Goal: Information Seeking & Learning: Learn about a topic

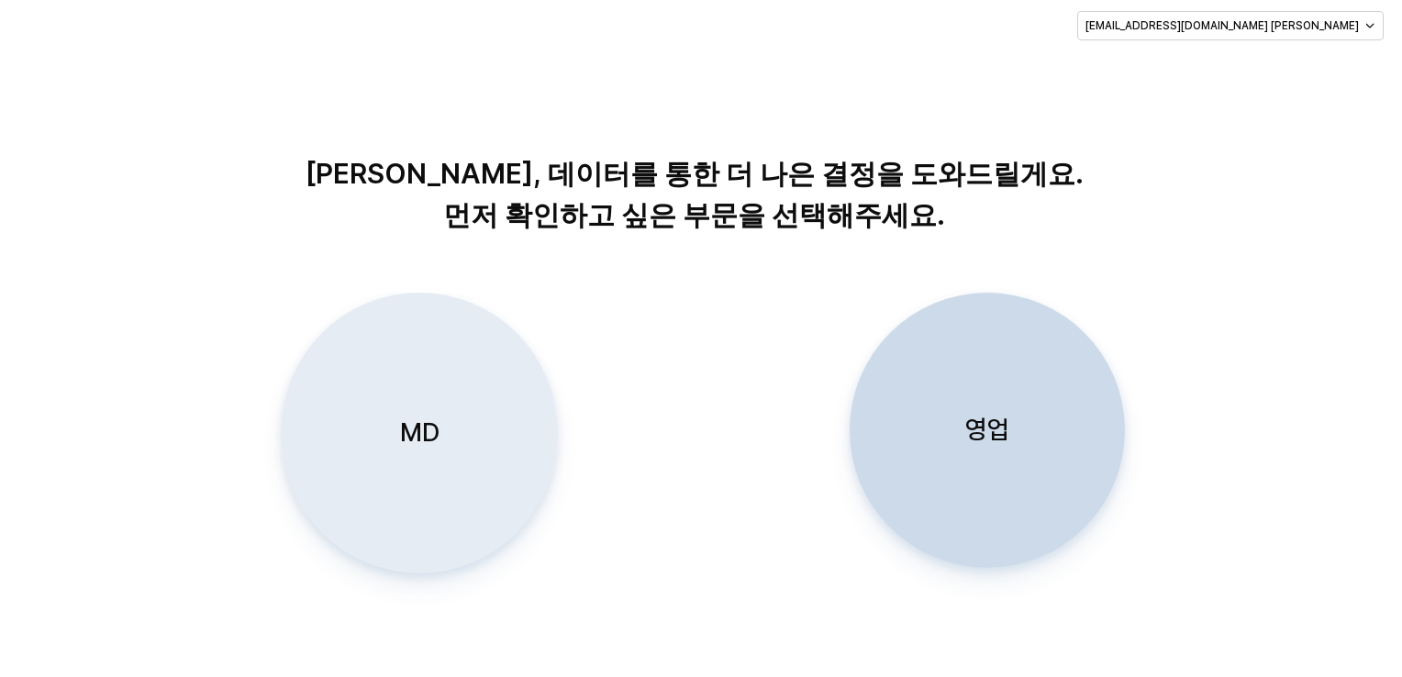
click at [417, 457] on div "MD" at bounding box center [418, 433] width 259 height 279
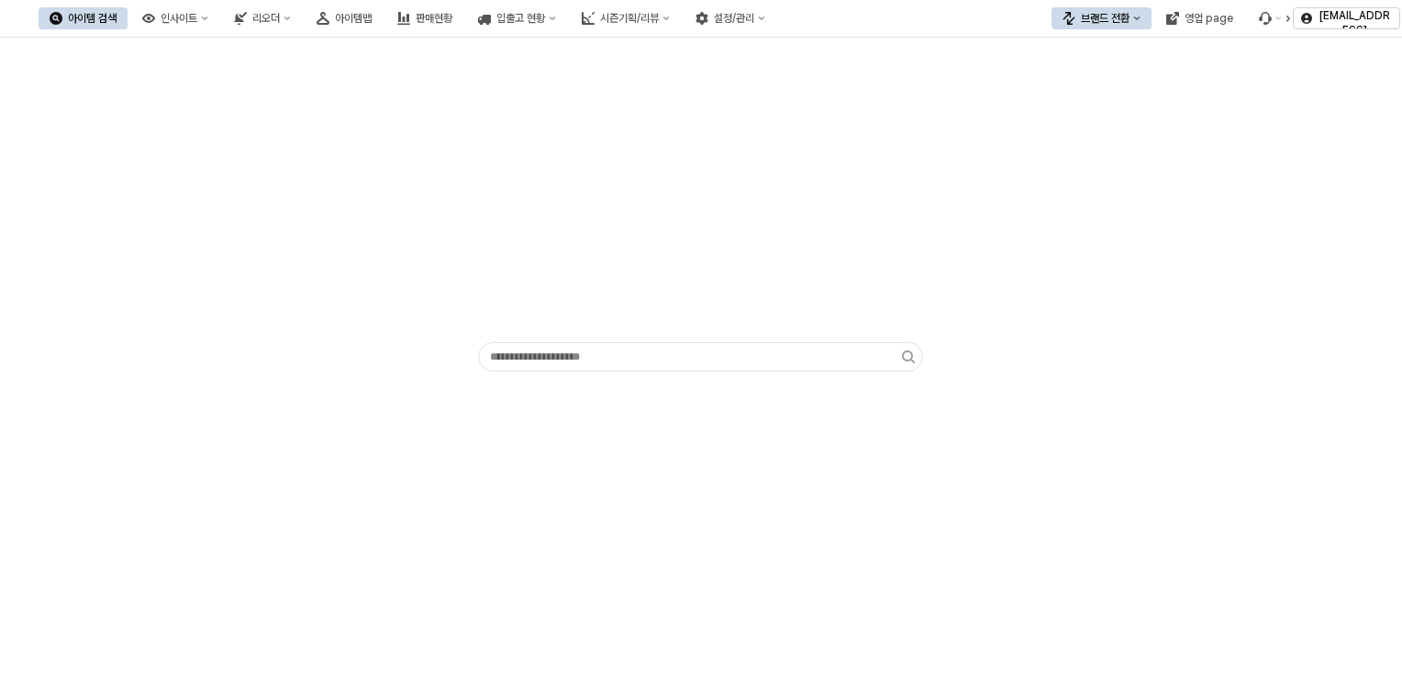
click at [128, 22] on button "아이템 검색" at bounding box center [83, 18] width 89 height 22
click at [155, 21] on icon "인사이트" at bounding box center [148, 18] width 13 height 13
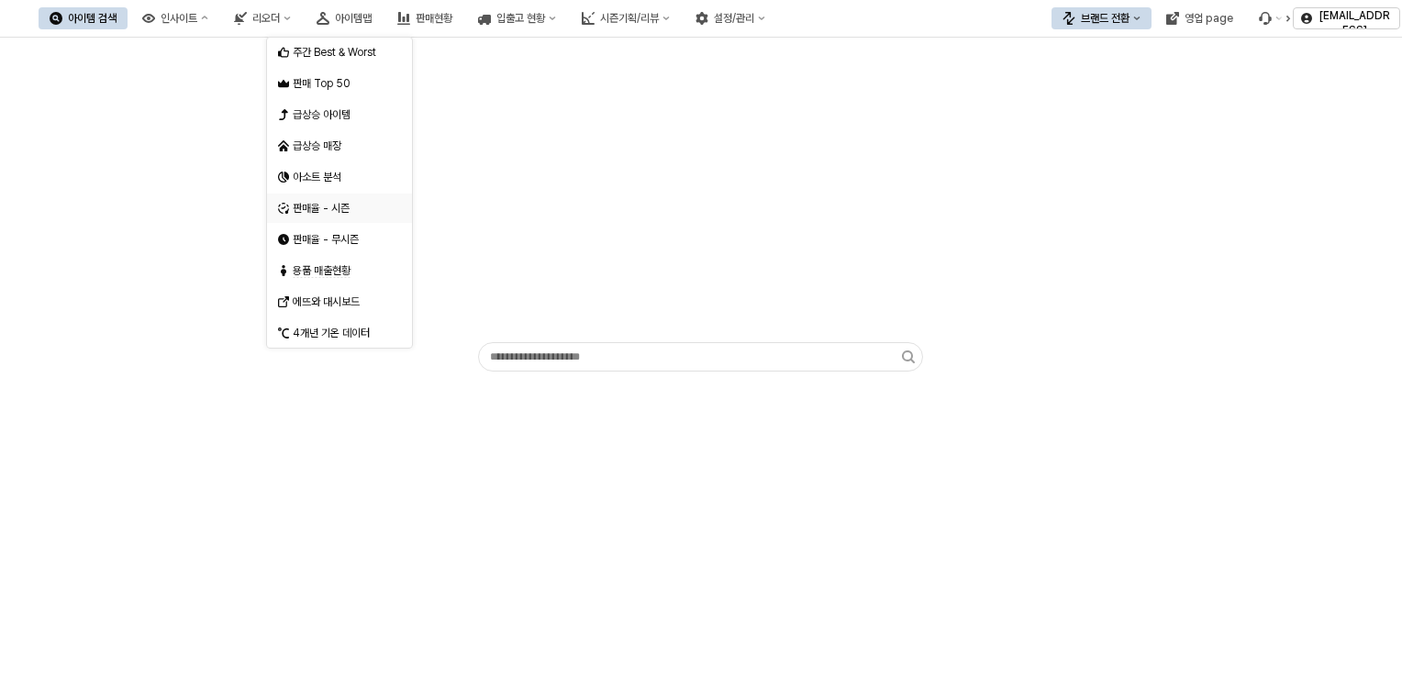
click at [323, 215] on div "판매율 - 시즌" at bounding box center [334, 208] width 112 height 18
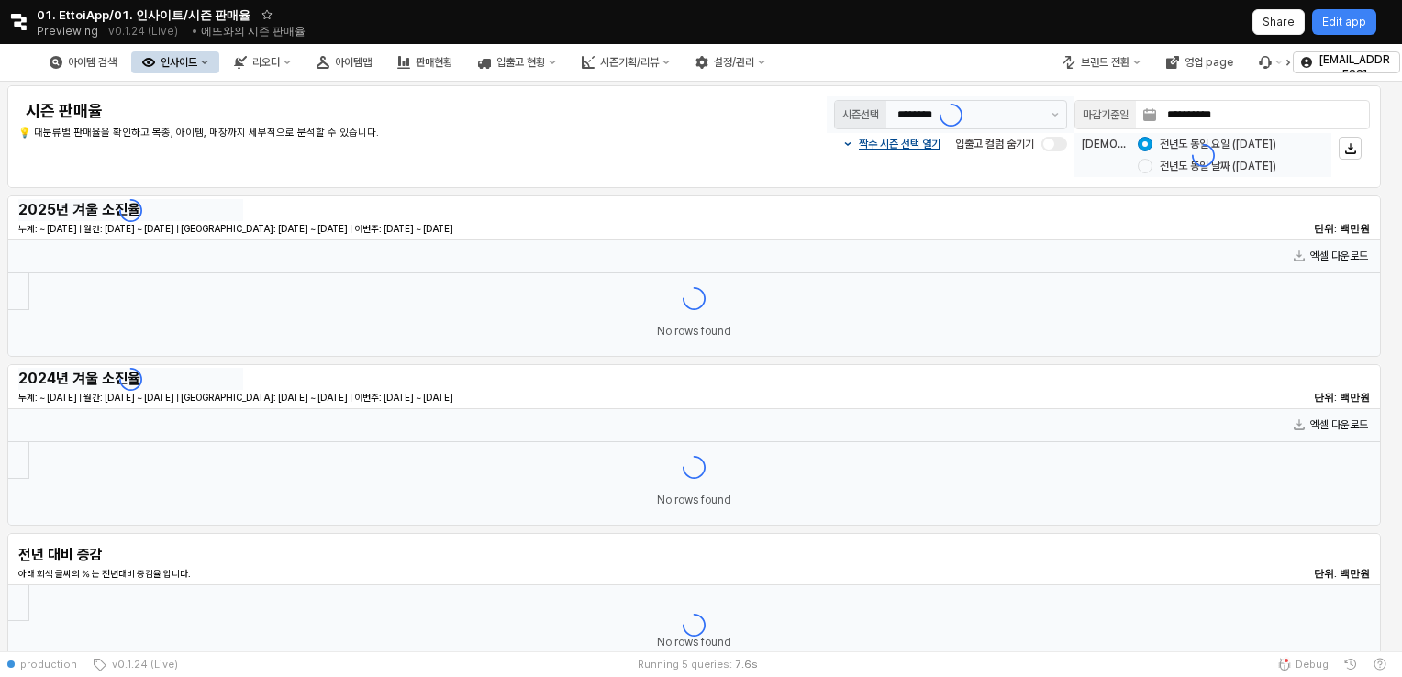
click at [1003, 112] on div "App Frame" at bounding box center [951, 114] width 248 height 37
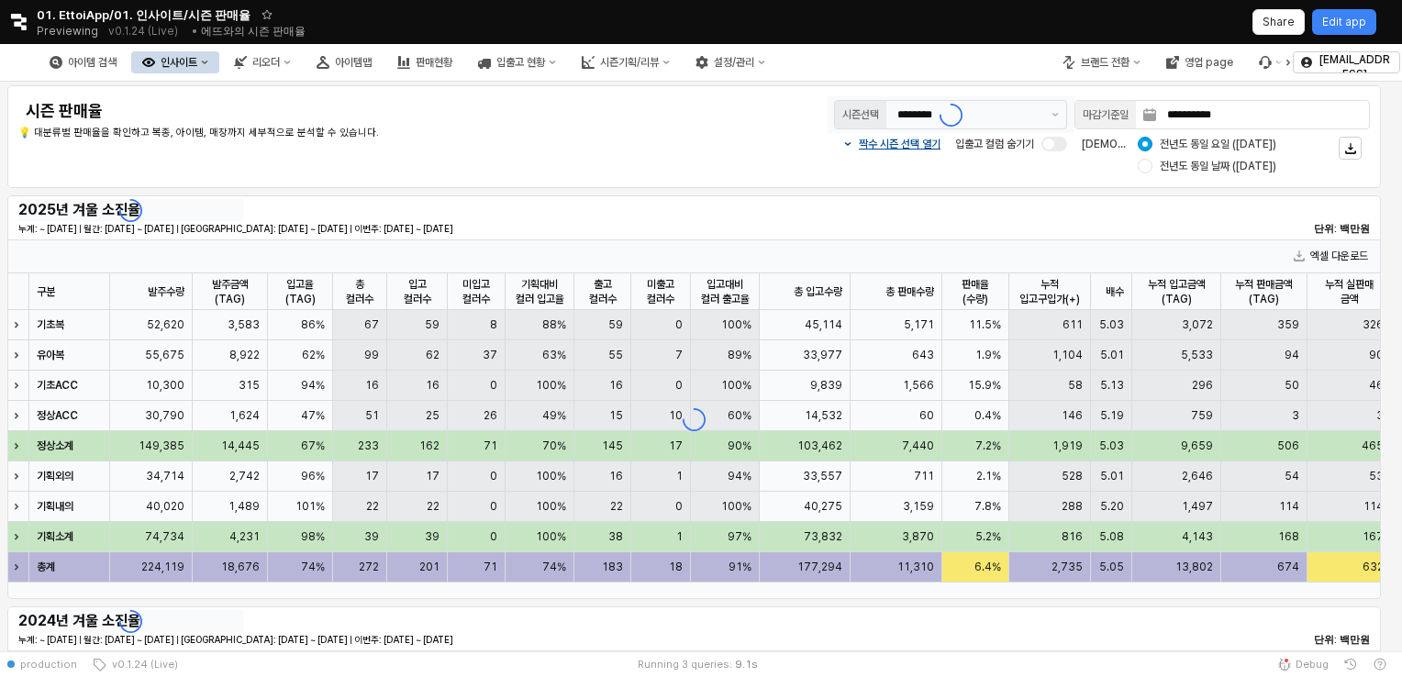
click at [1063, 114] on div "App Frame" at bounding box center [951, 114] width 248 height 37
click at [1054, 119] on button "제안 사항 표시" at bounding box center [1055, 115] width 22 height 28
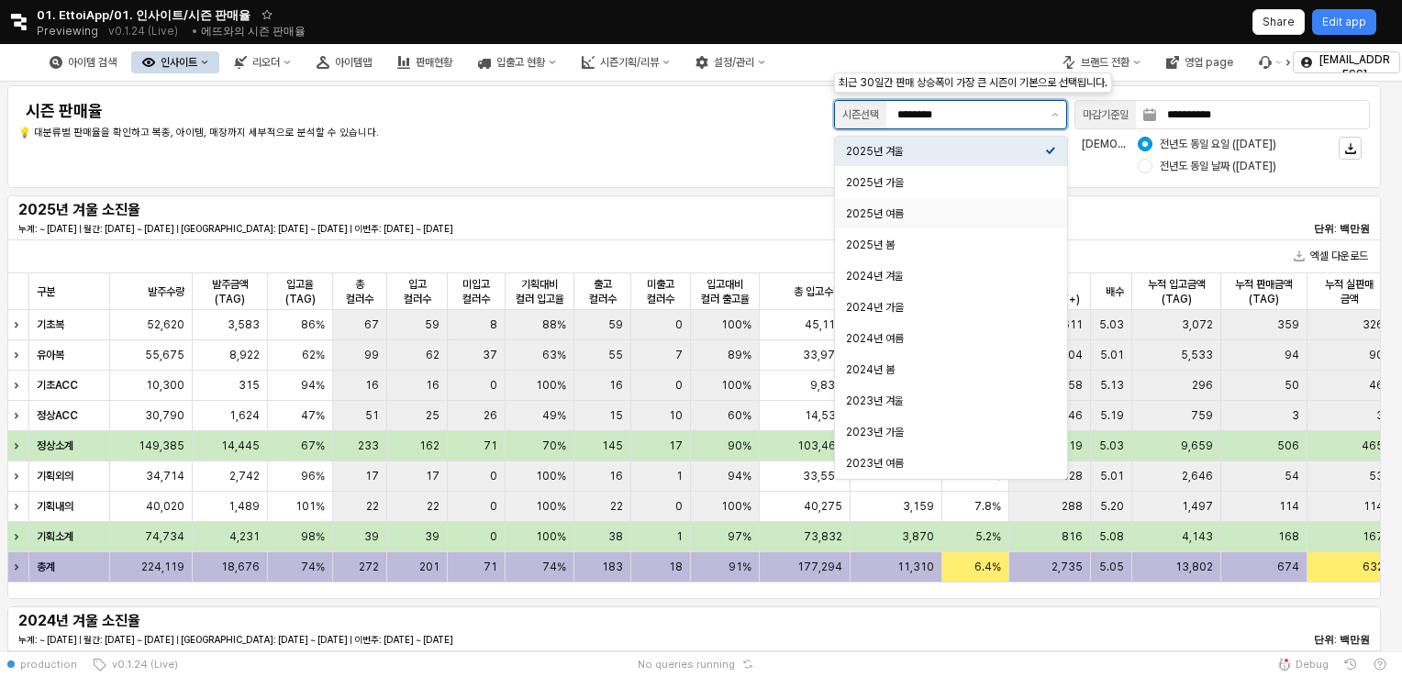
click at [903, 215] on div "2025년 여름" at bounding box center [945, 213] width 199 height 15
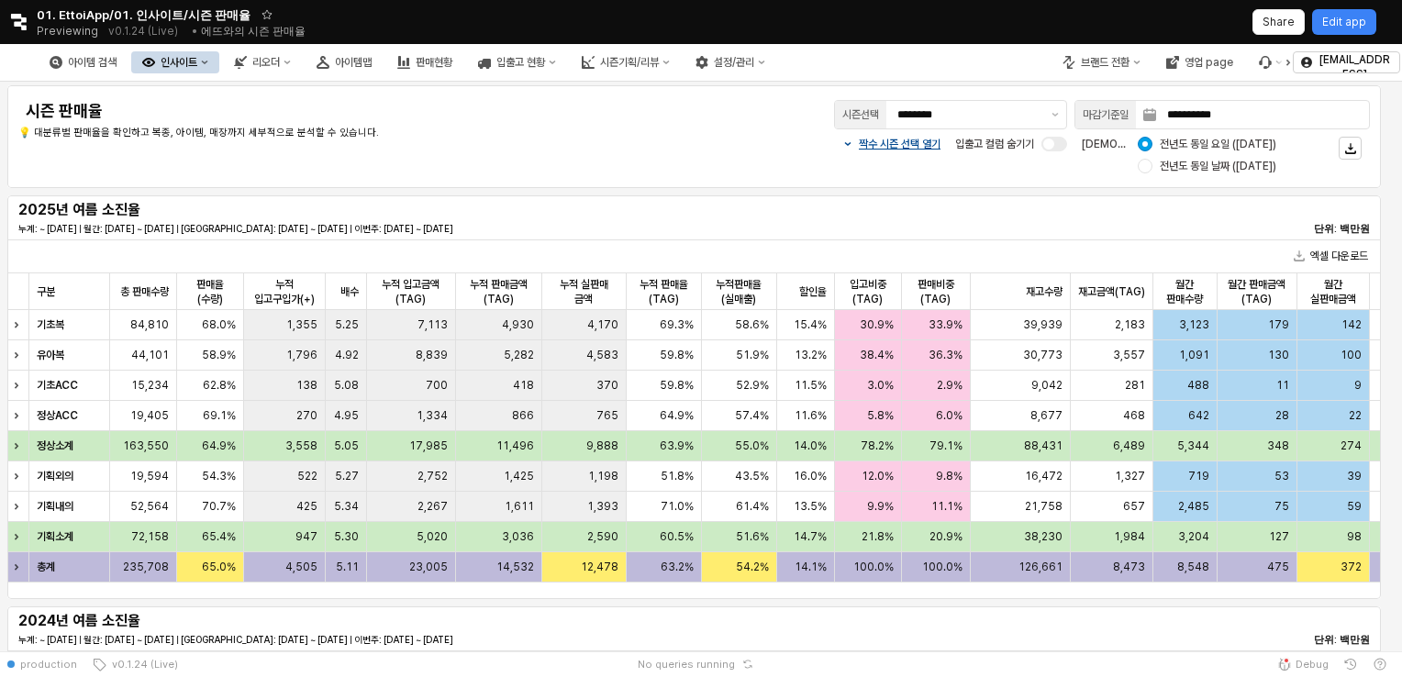
scroll to position [0, 795]
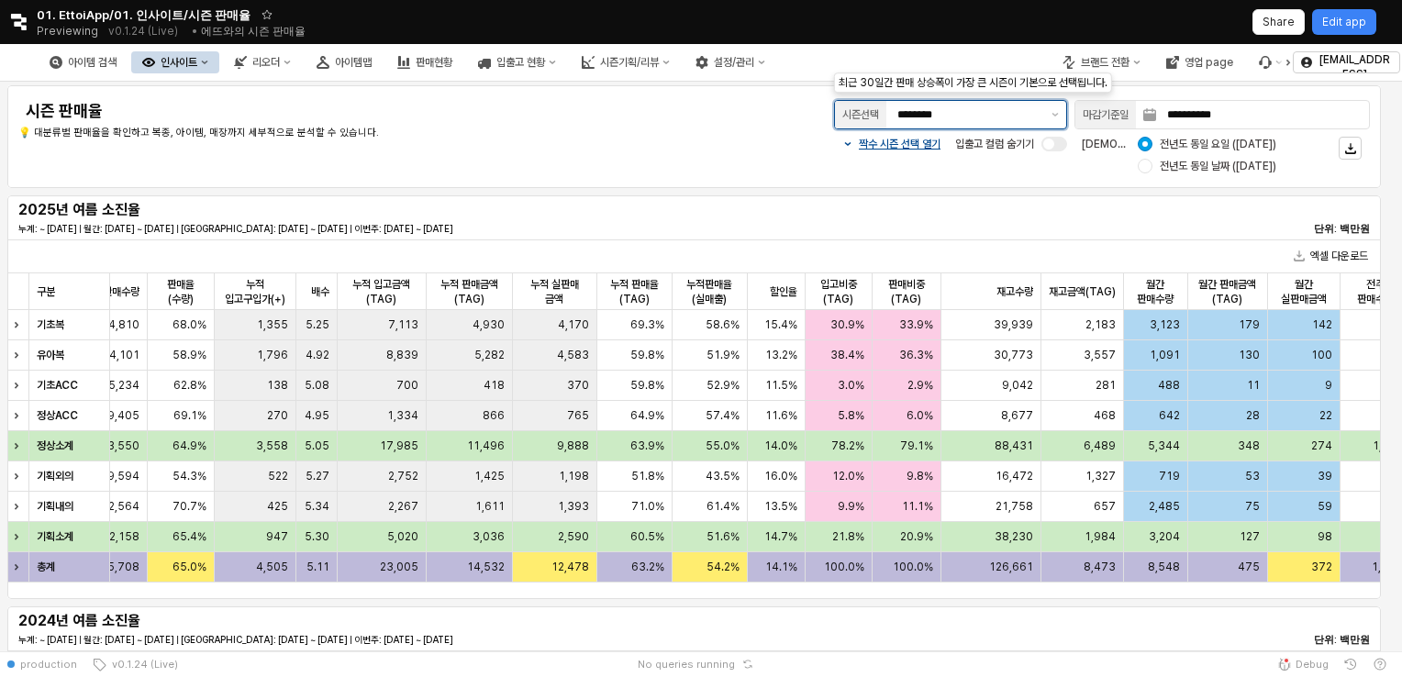
click at [983, 119] on input "********" at bounding box center [968, 115] width 143 height 18
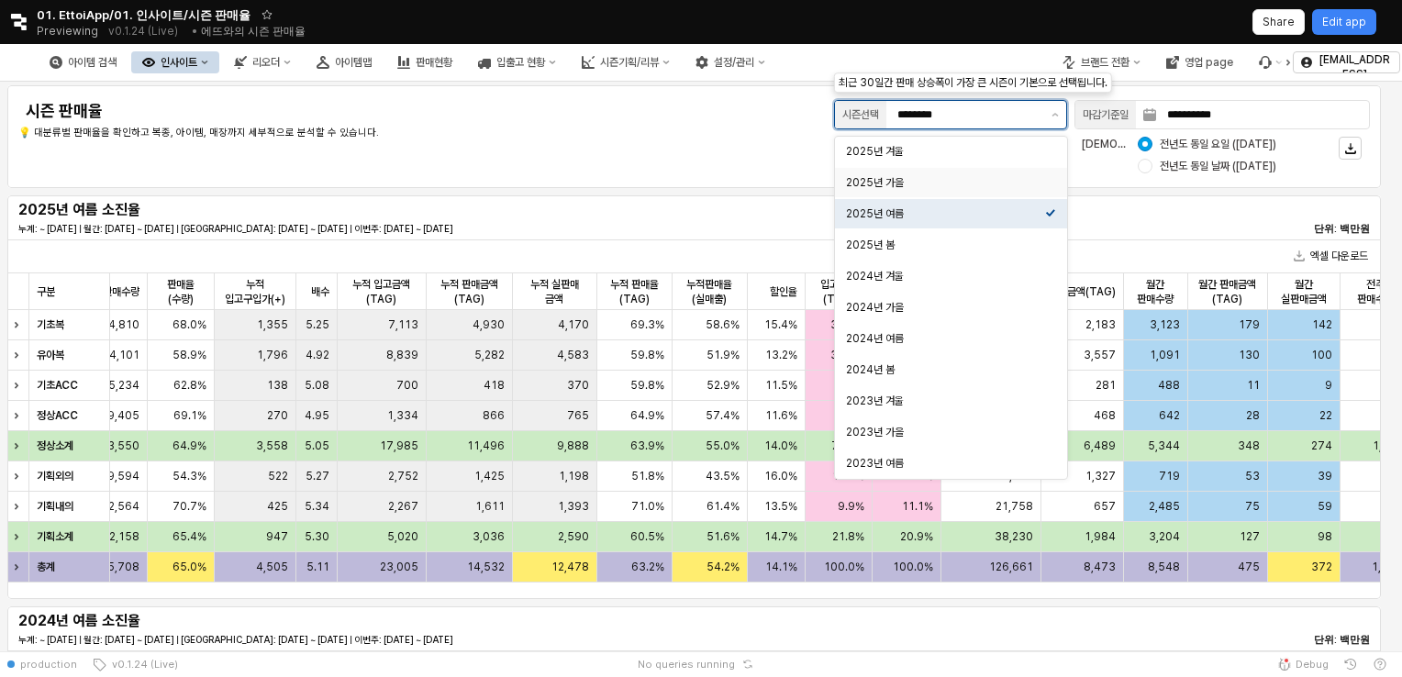
click at [932, 189] on div "2025년 가을" at bounding box center [945, 182] width 199 height 15
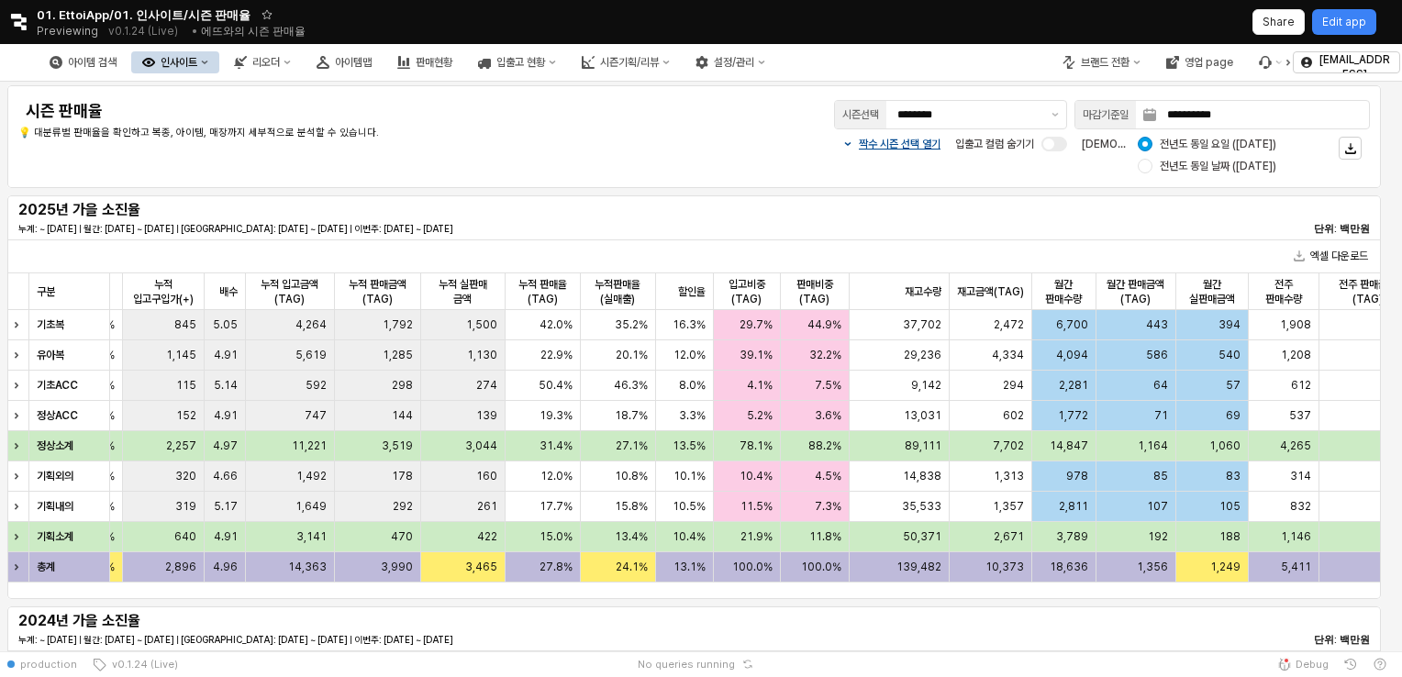
scroll to position [0, 981]
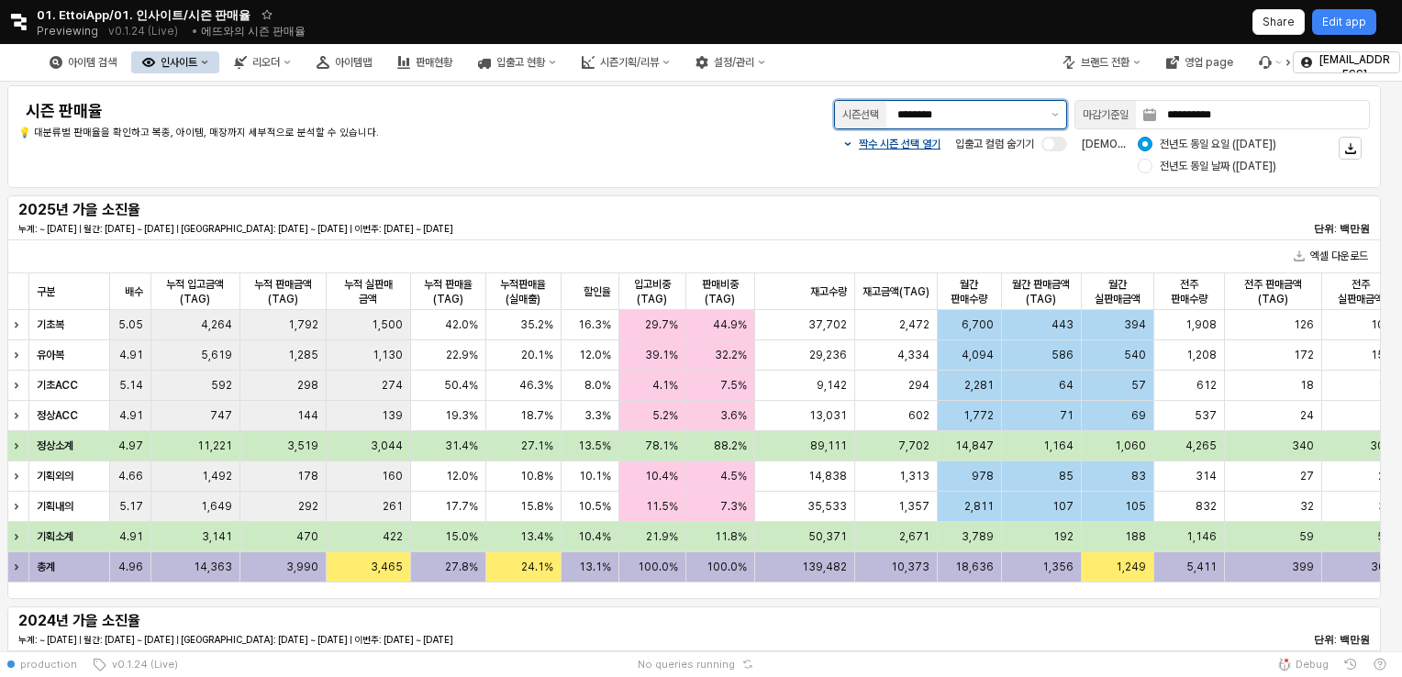
click at [1035, 118] on input "********" at bounding box center [968, 115] width 143 height 18
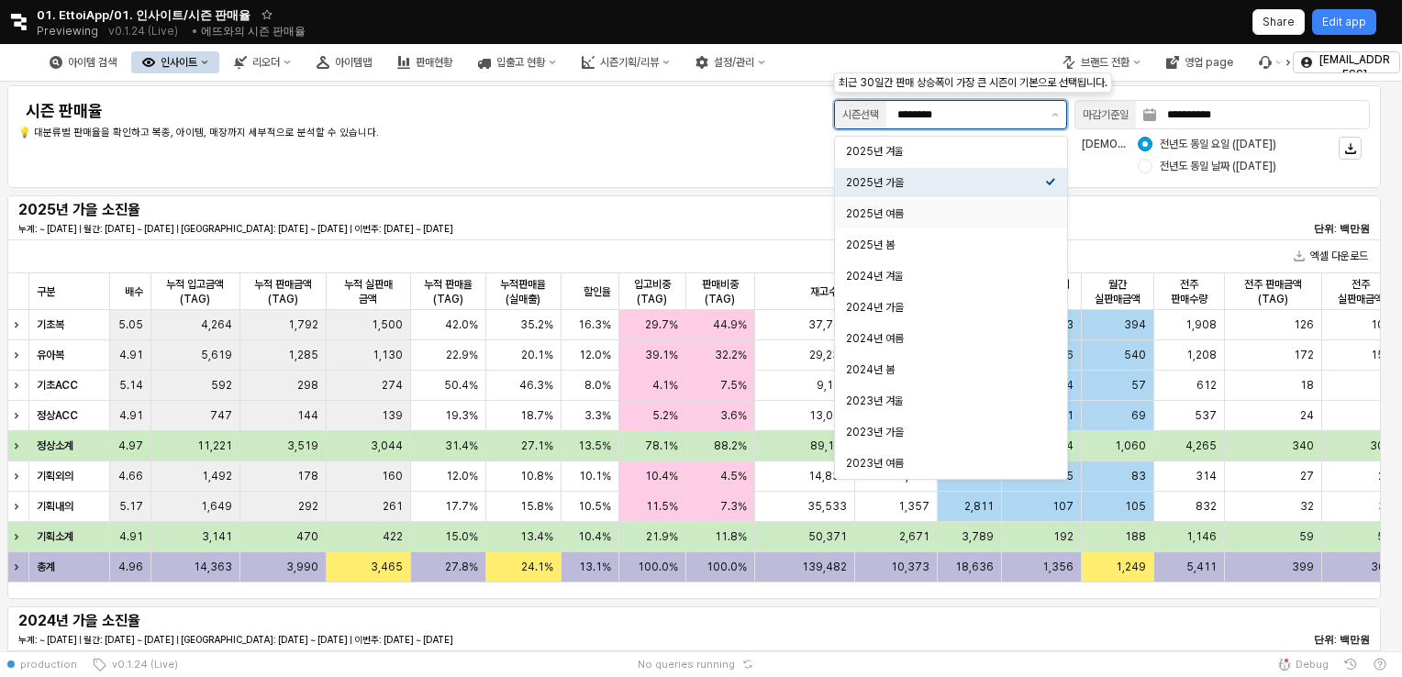
click at [974, 205] on div "2025년 여름" at bounding box center [945, 214] width 199 height 18
type input "********"
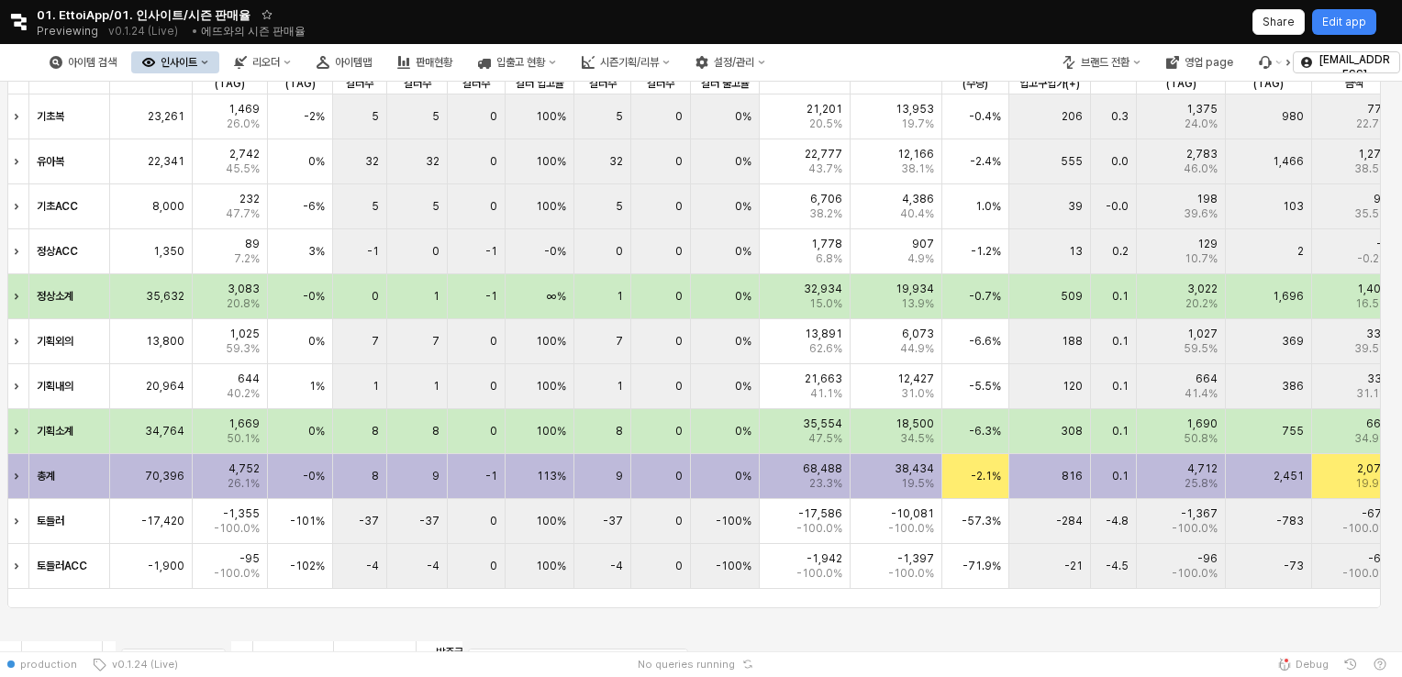
scroll to position [1101, 0]
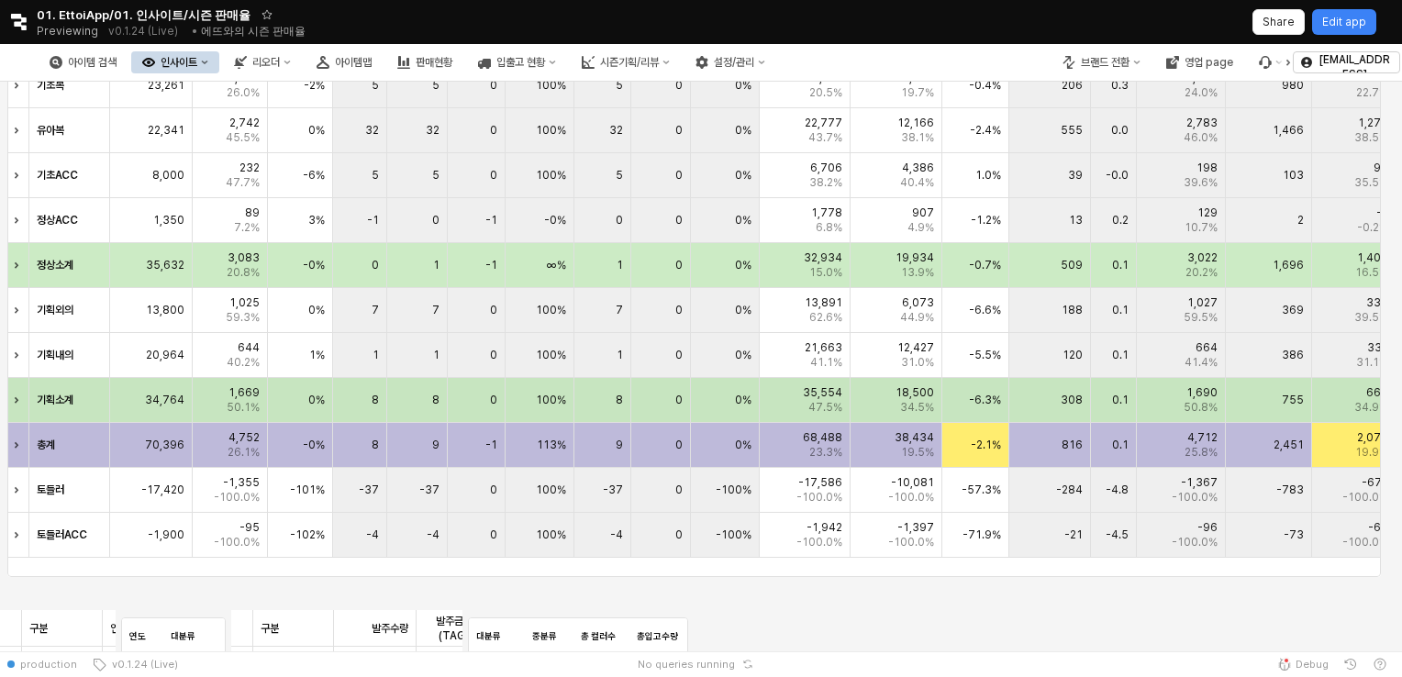
click at [716, 394] on div "0%" at bounding box center [725, 400] width 69 height 45
